Goal: Check status: Check status

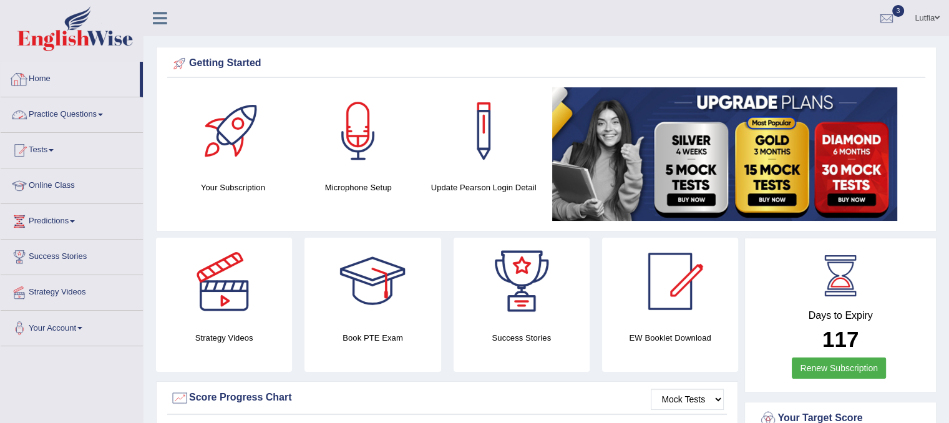
click at [37, 78] on link "Home" at bounding box center [70, 77] width 139 height 31
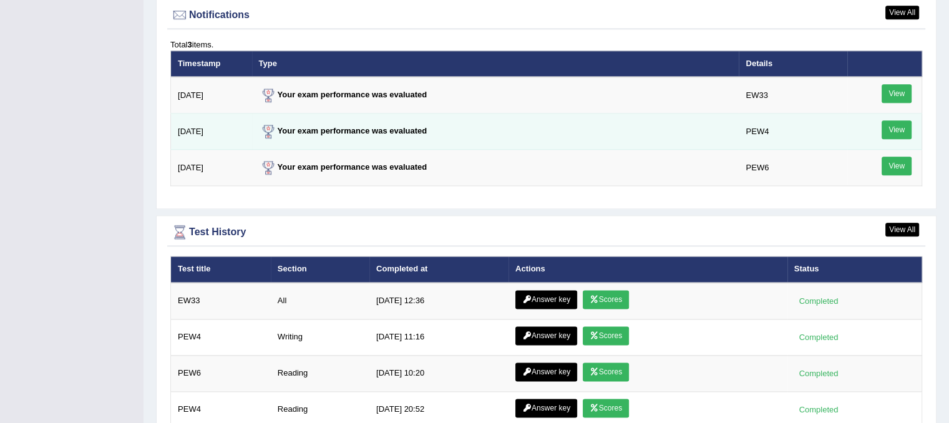
scroll to position [1682, 0]
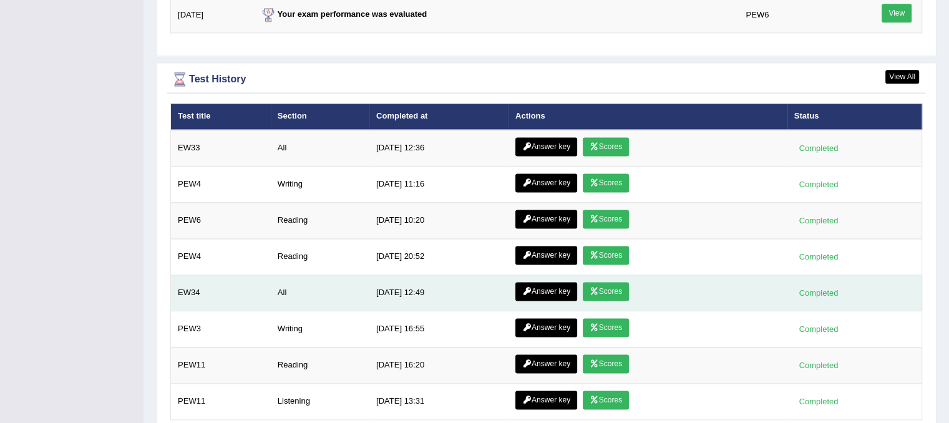
click at [614, 282] on link "Scores" at bounding box center [606, 291] width 46 height 19
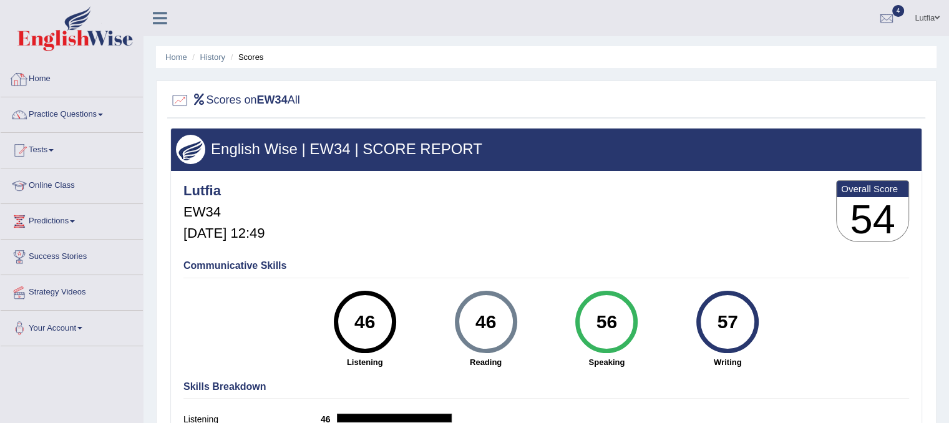
click at [44, 78] on link "Home" at bounding box center [72, 77] width 142 height 31
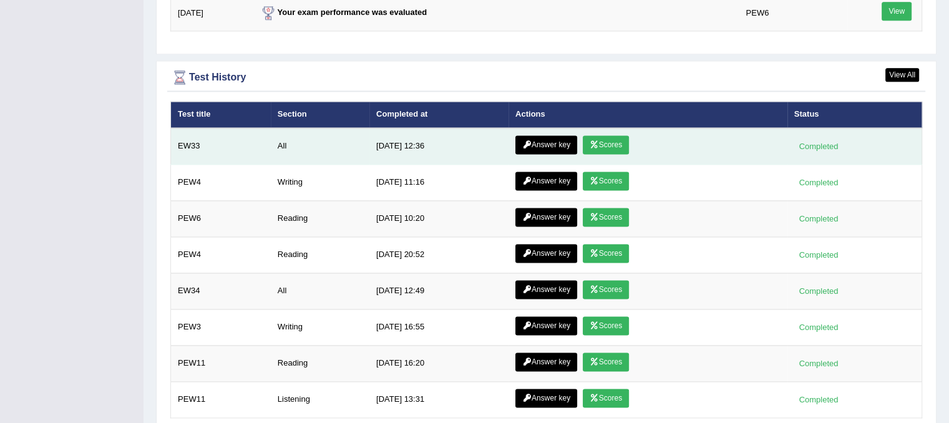
scroll to position [1732, 0]
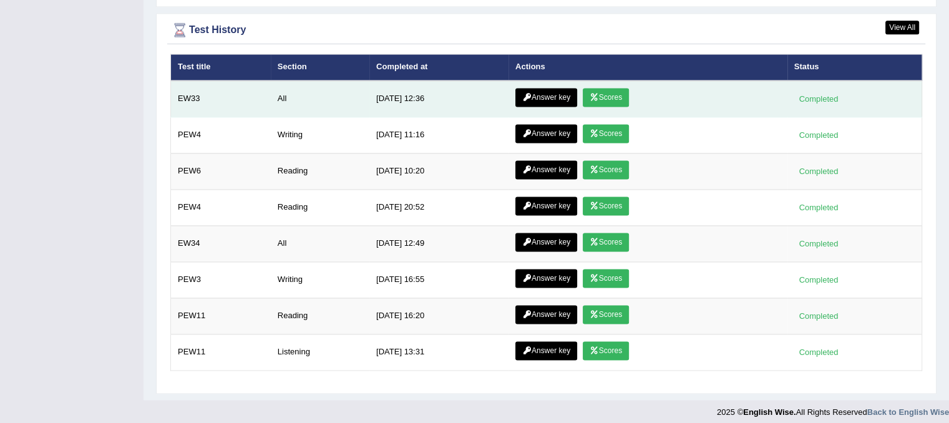
click at [561, 88] on link "Answer key" at bounding box center [546, 97] width 62 height 19
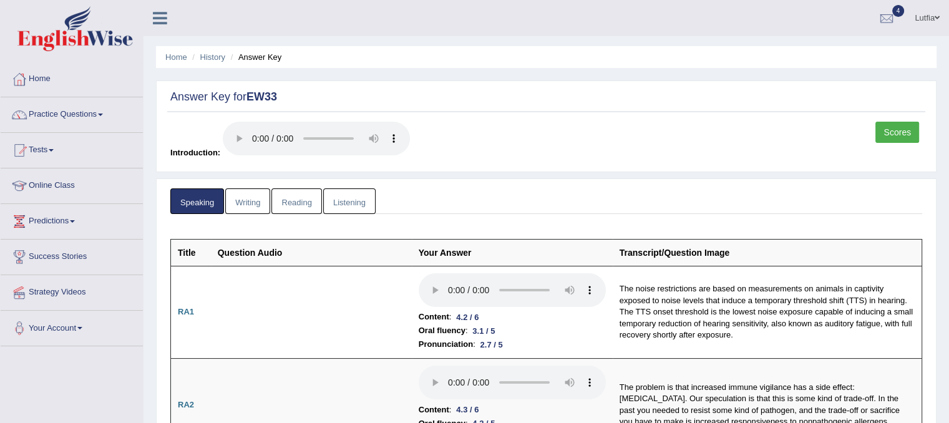
click at [250, 198] on link "Writing" at bounding box center [247, 201] width 45 height 26
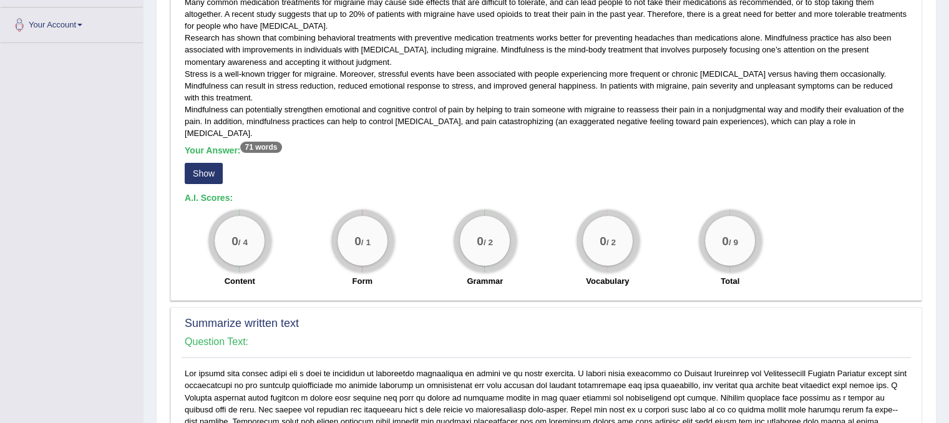
scroll to position [312, 0]
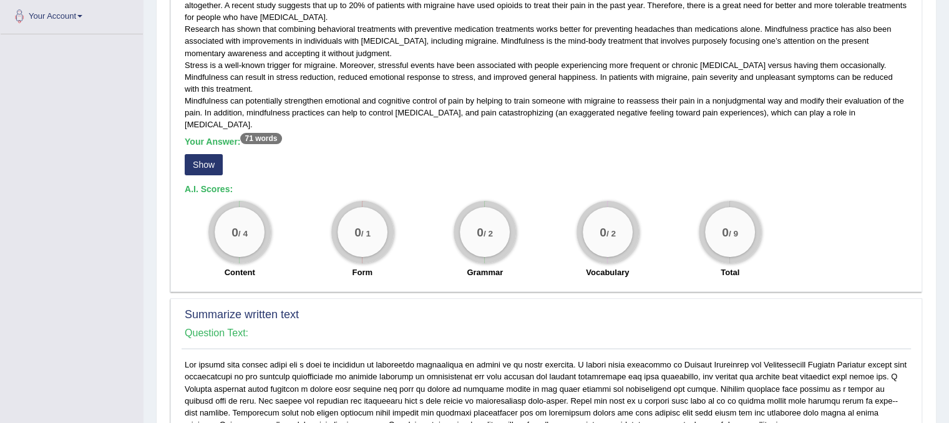
click at [211, 165] on button "Show" at bounding box center [204, 164] width 38 height 21
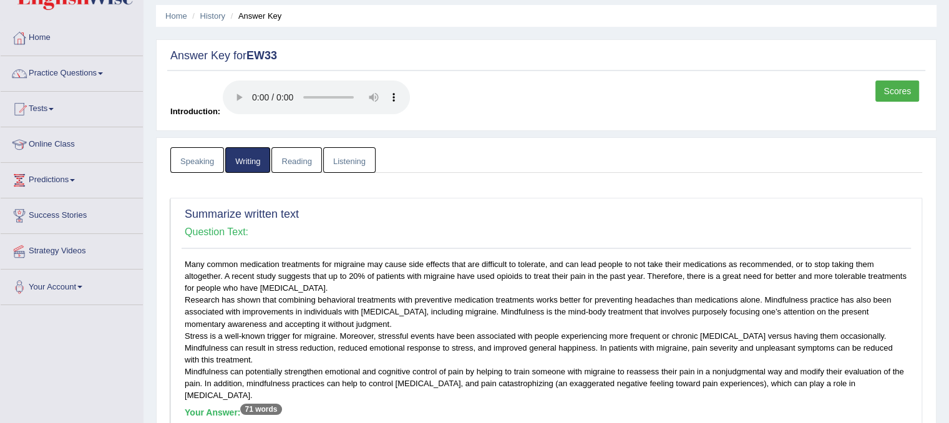
scroll to position [0, 0]
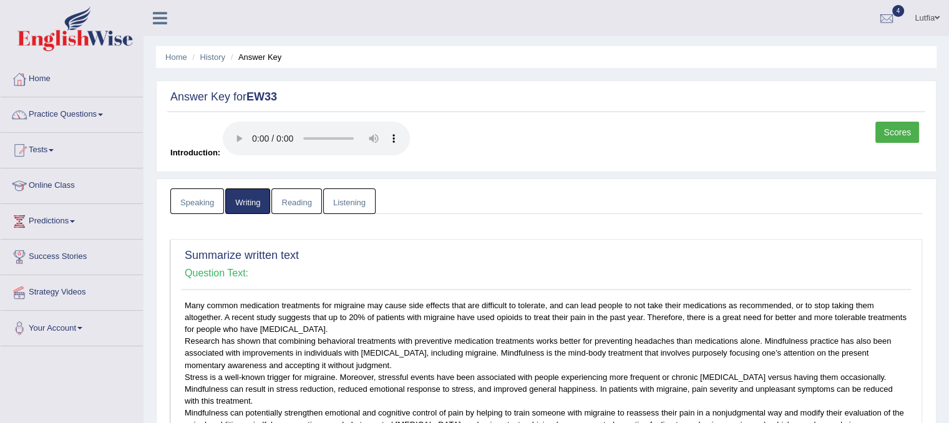
click at [294, 202] on link "Reading" at bounding box center [296, 201] width 50 height 26
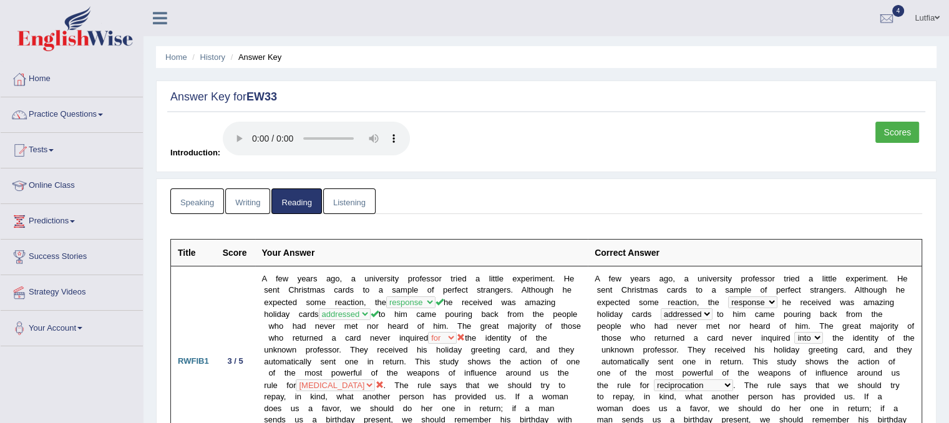
click at [344, 205] on link "Listening" at bounding box center [349, 201] width 52 height 26
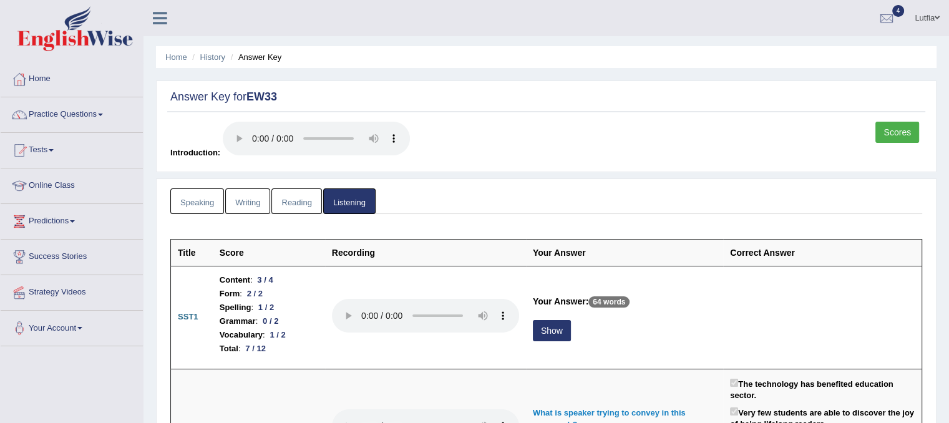
click at [885, 129] on link "Scores" at bounding box center [898, 132] width 44 height 21
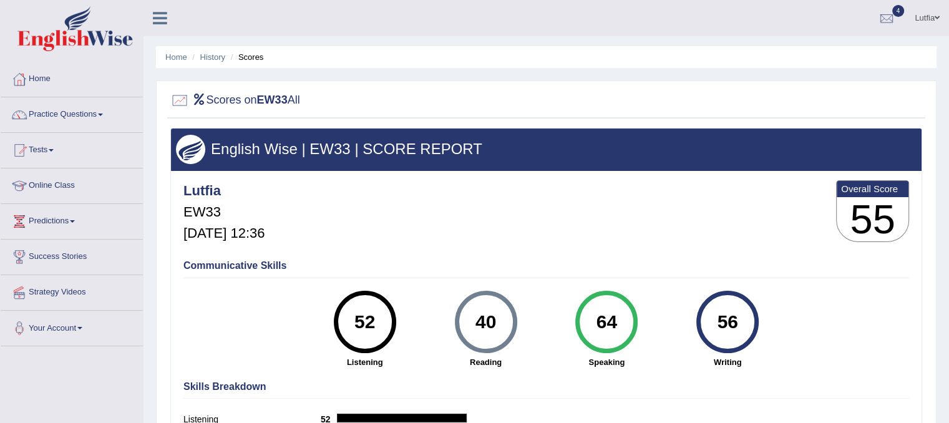
scroll to position [62, 0]
